Goal: Information Seeking & Learning: Learn about a topic

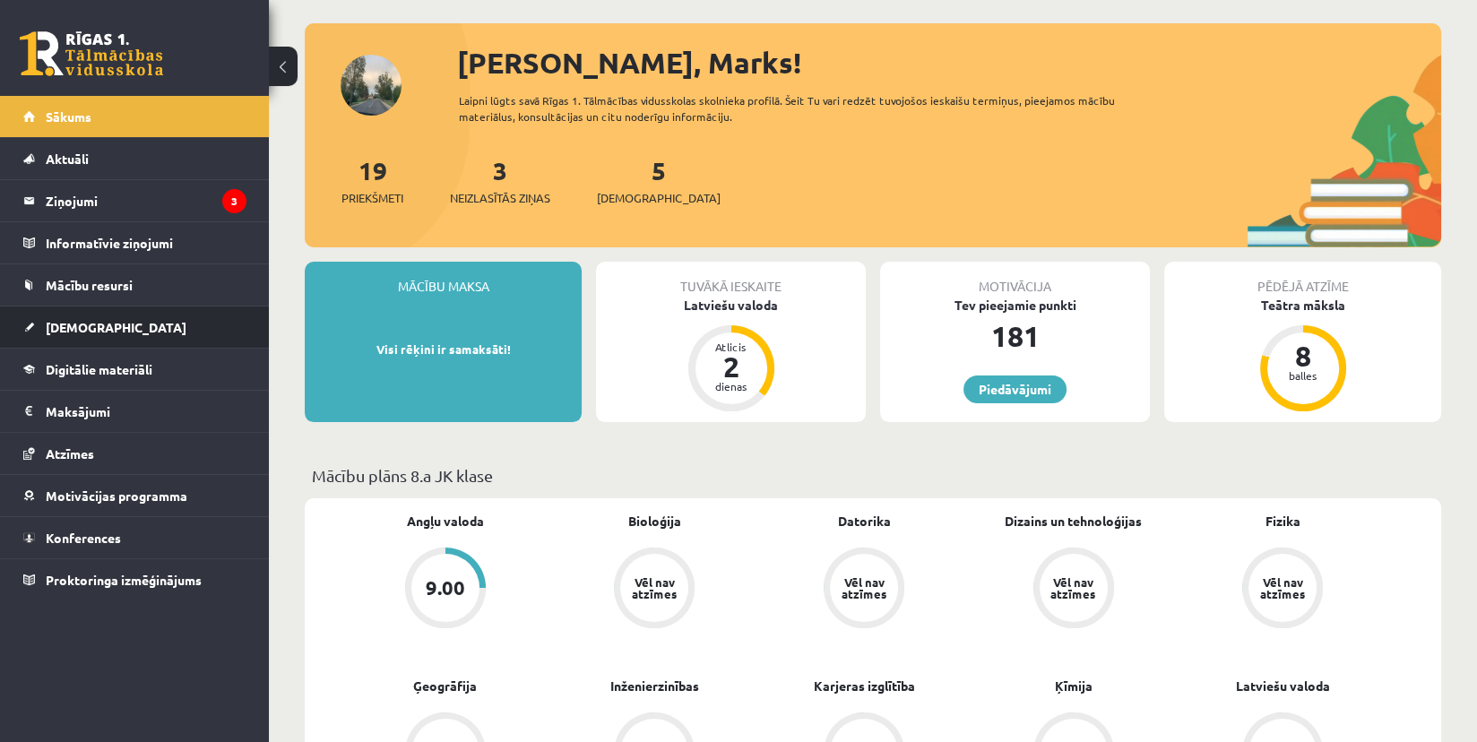
scroll to position [90, 0]
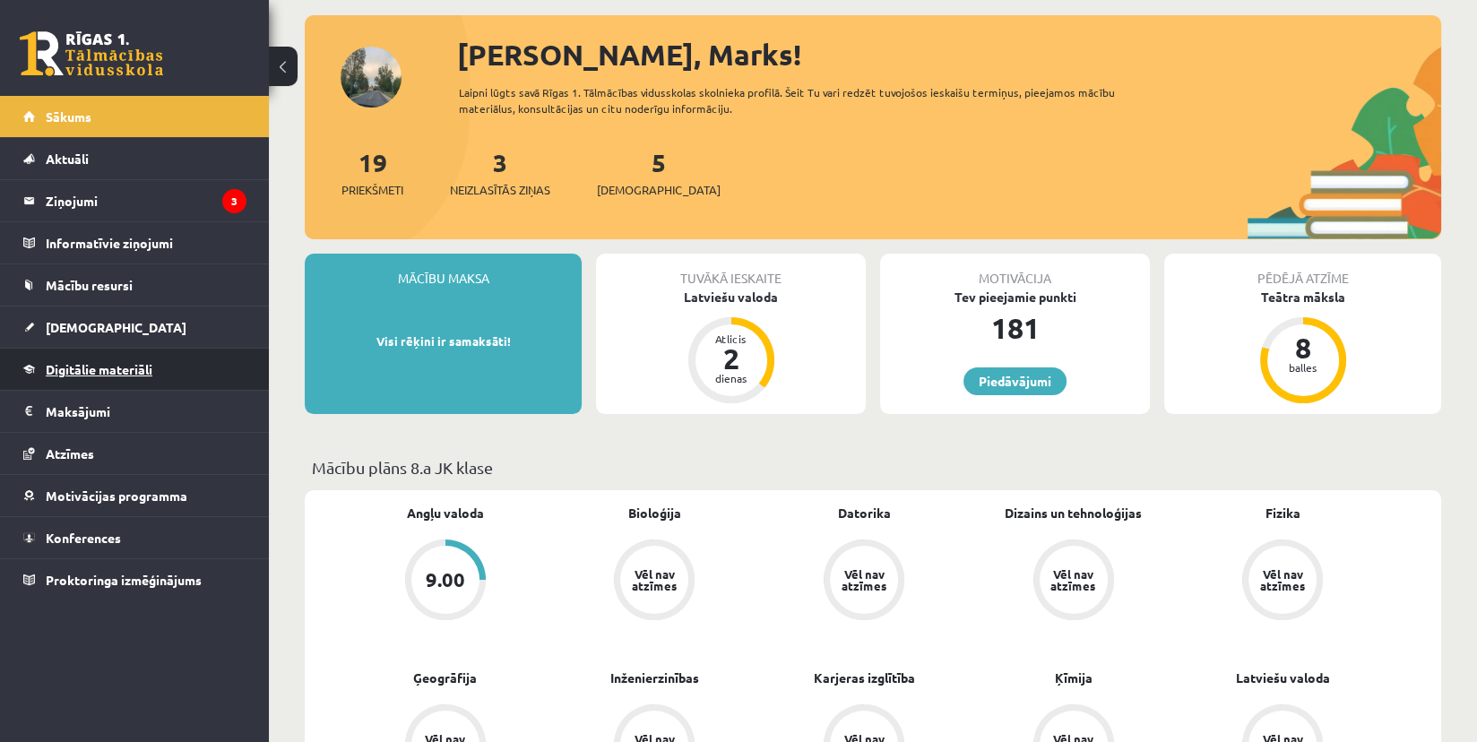
click at [91, 374] on span "Digitālie materiāli" at bounding box center [99, 369] width 107 height 16
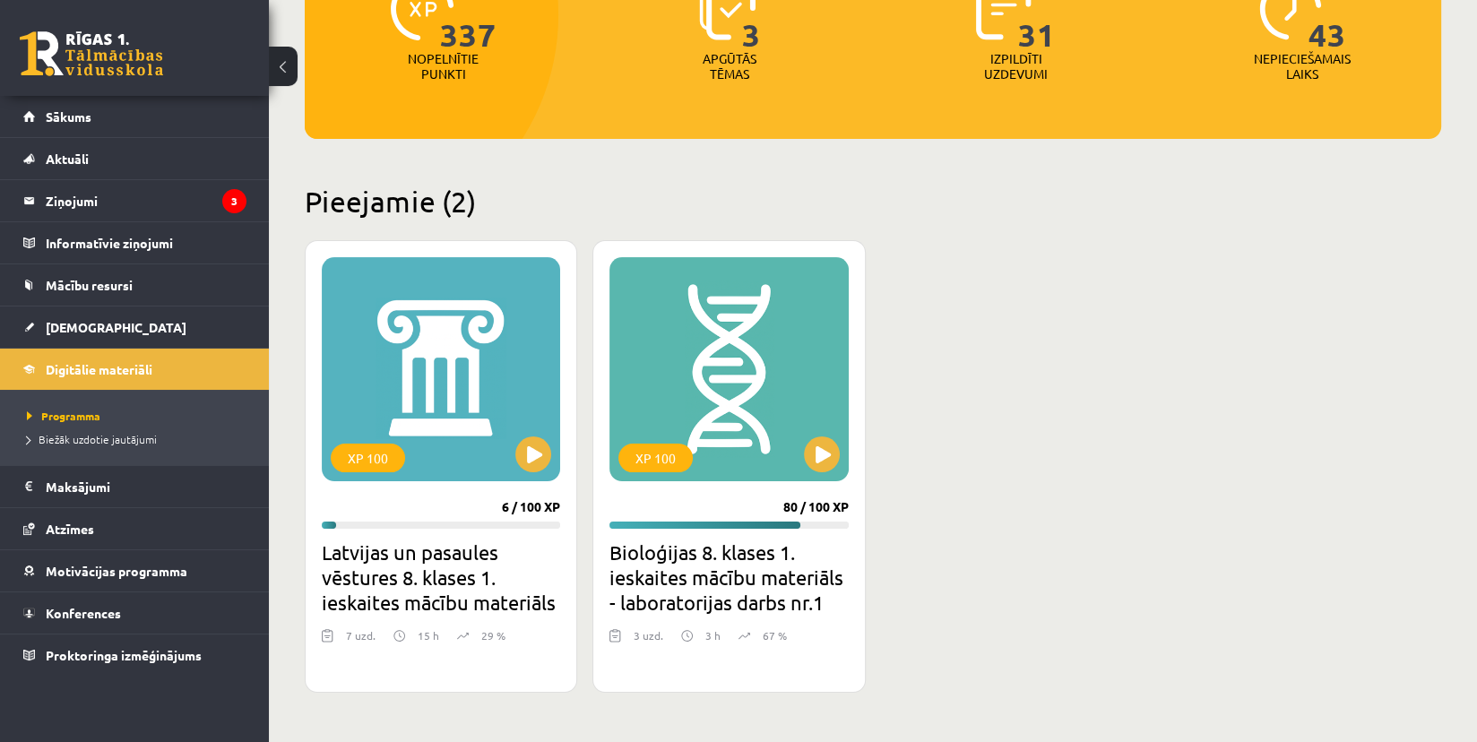
scroll to position [359, 0]
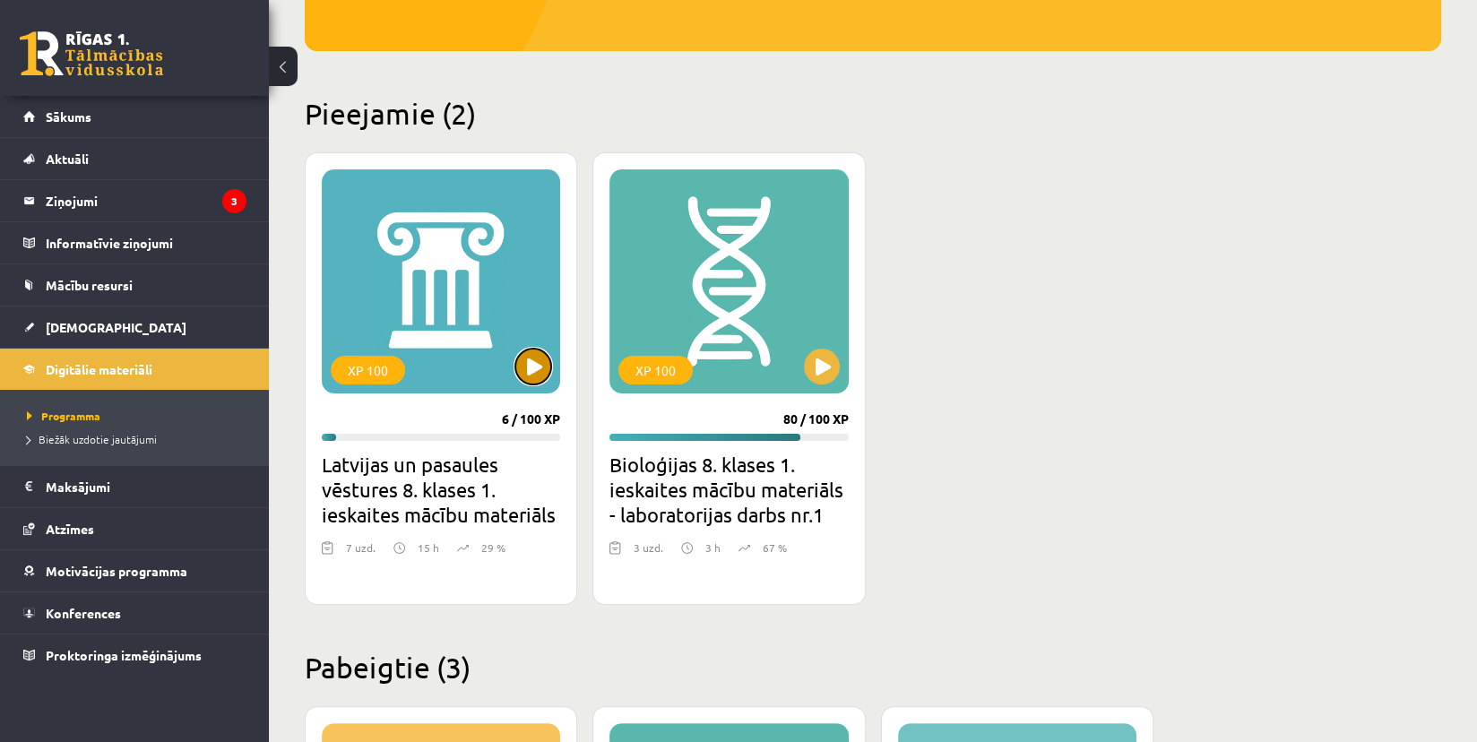
click at [533, 357] on button at bounding box center [533, 367] width 36 height 36
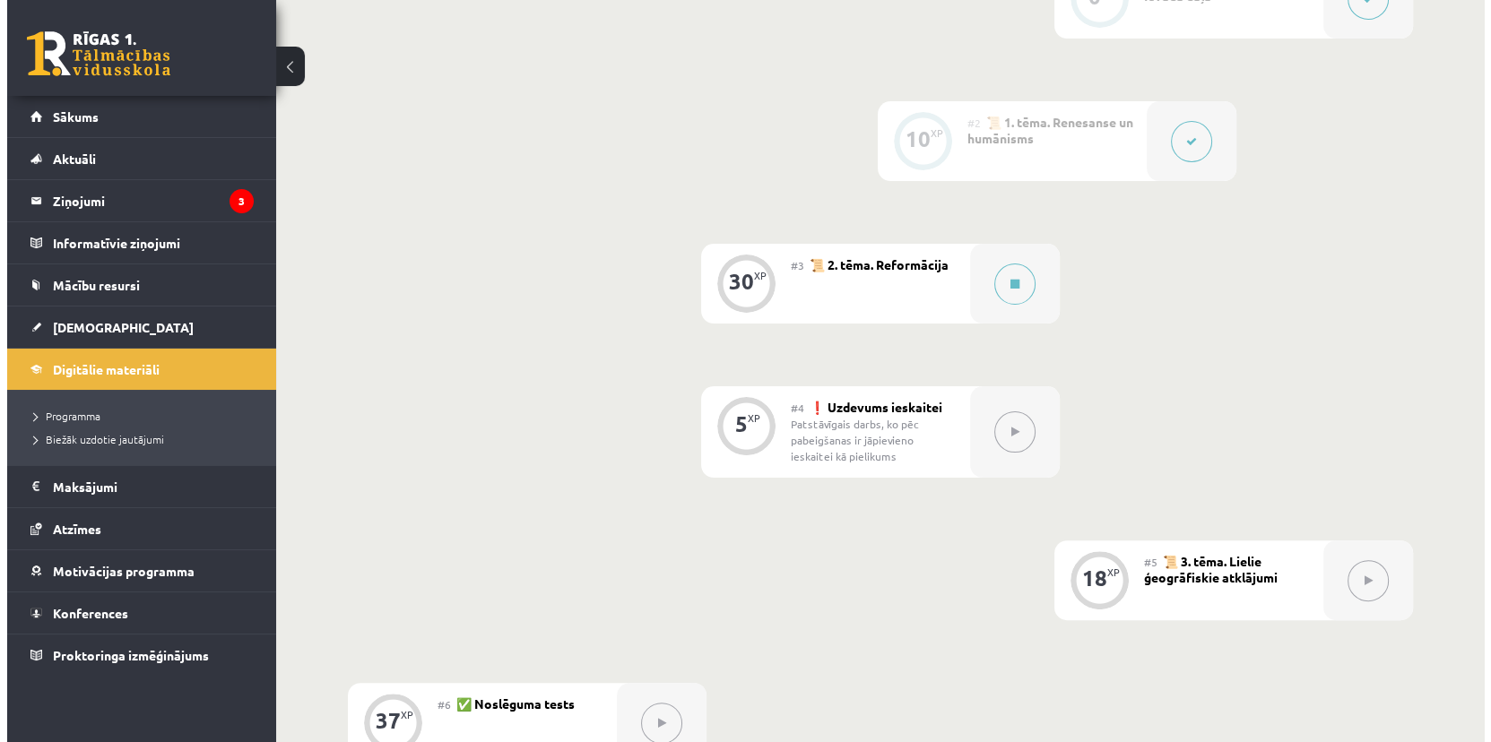
scroll to position [538, 0]
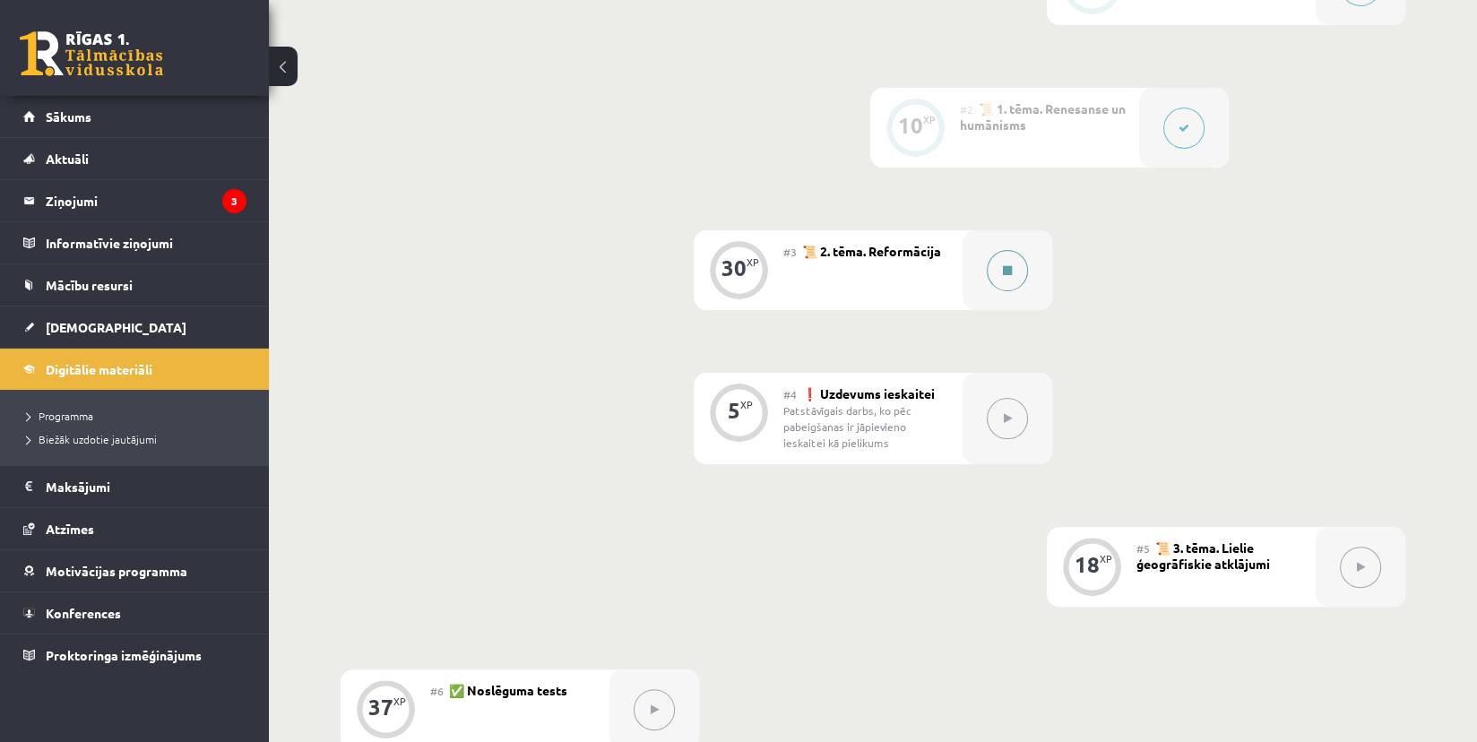
click at [994, 273] on button at bounding box center [1007, 270] width 41 height 41
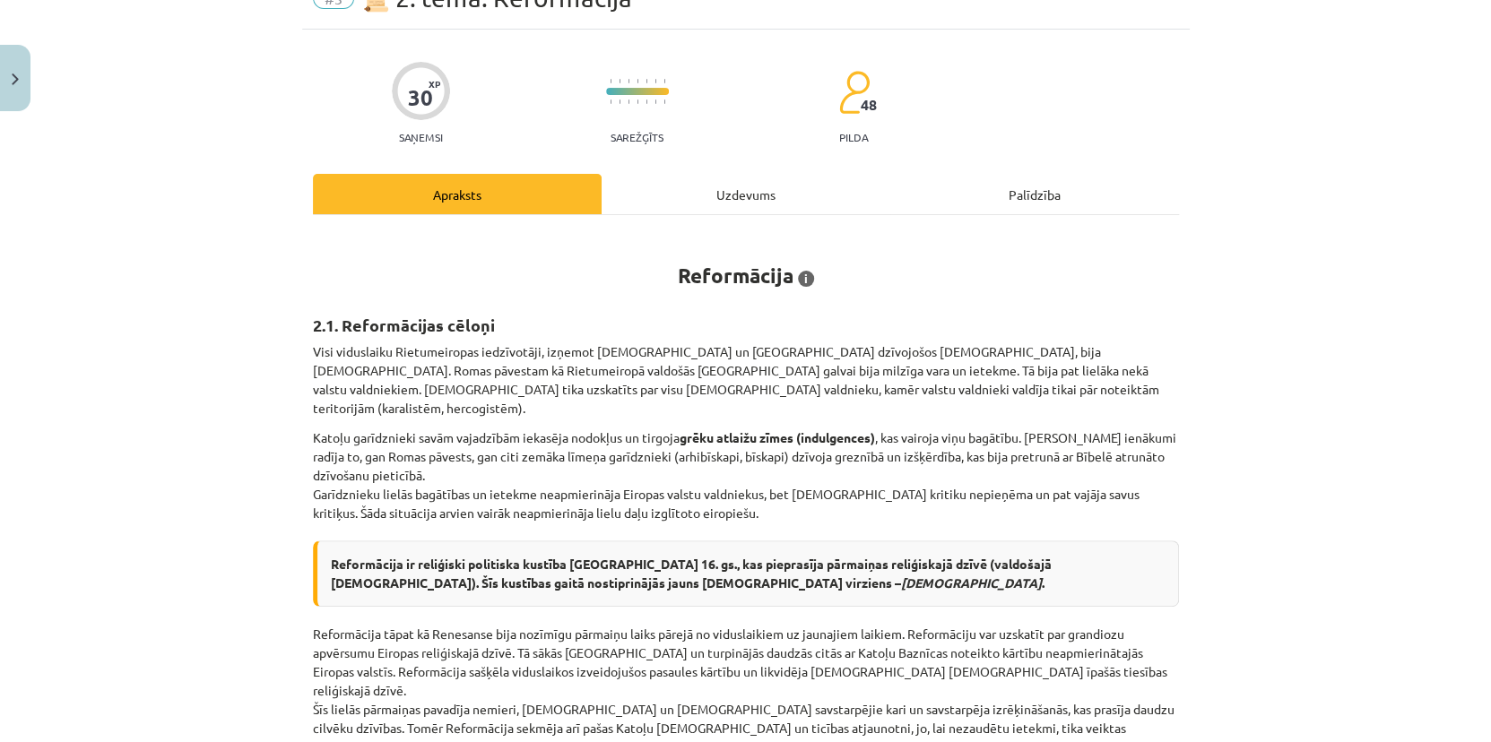
click at [724, 185] on div "Uzdevums" at bounding box center [745, 194] width 289 height 40
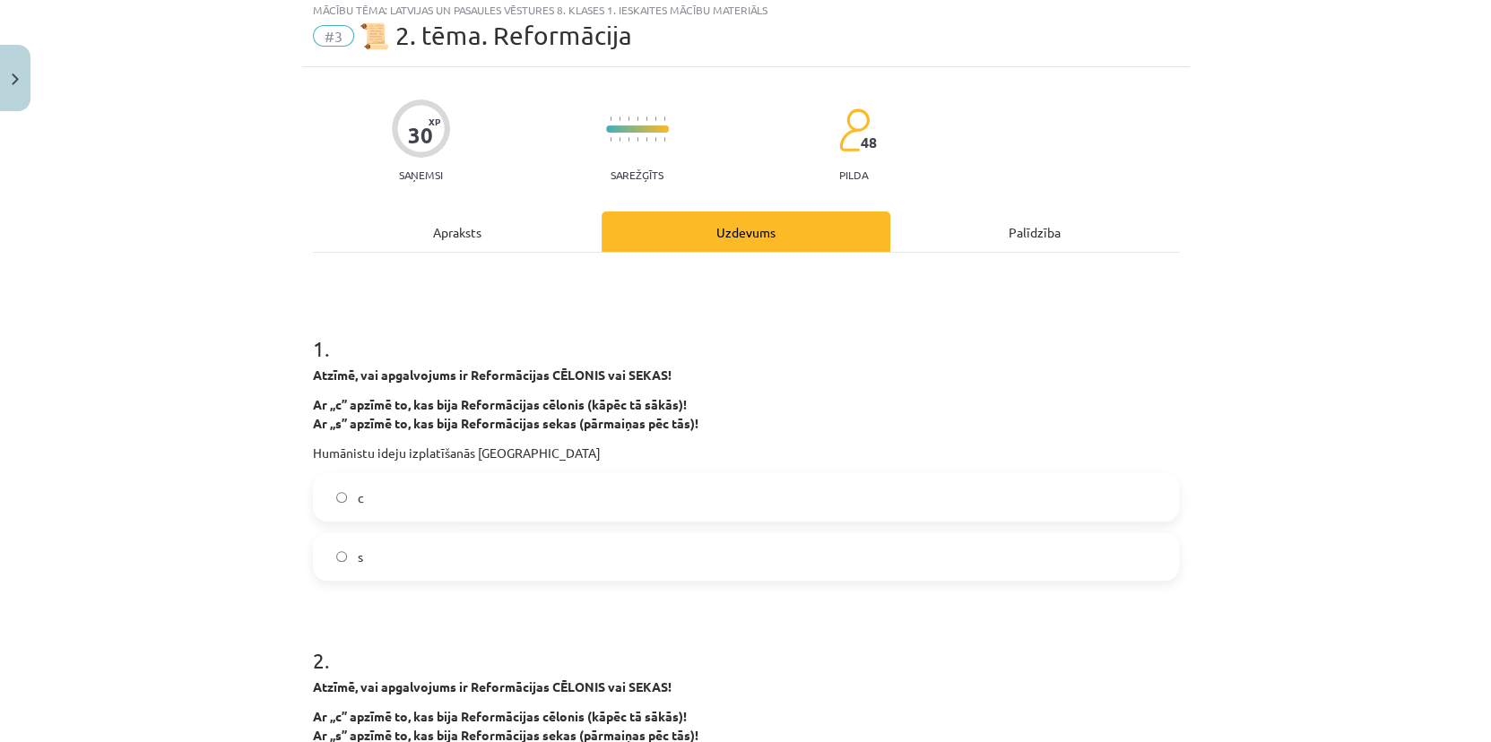
scroll to position [45, 0]
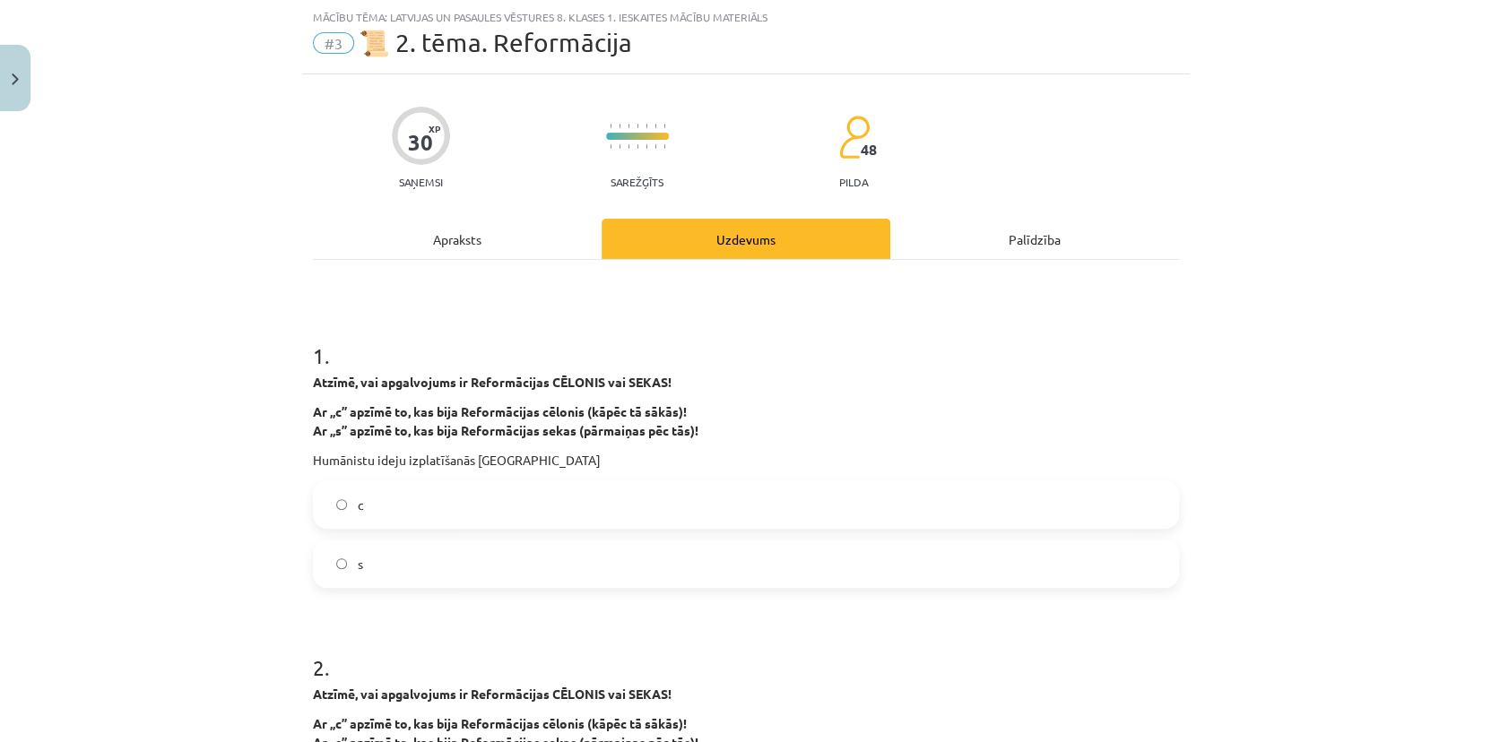
click at [486, 229] on div "Apraksts" at bounding box center [457, 239] width 289 height 40
